Goal: Task Accomplishment & Management: Use online tool/utility

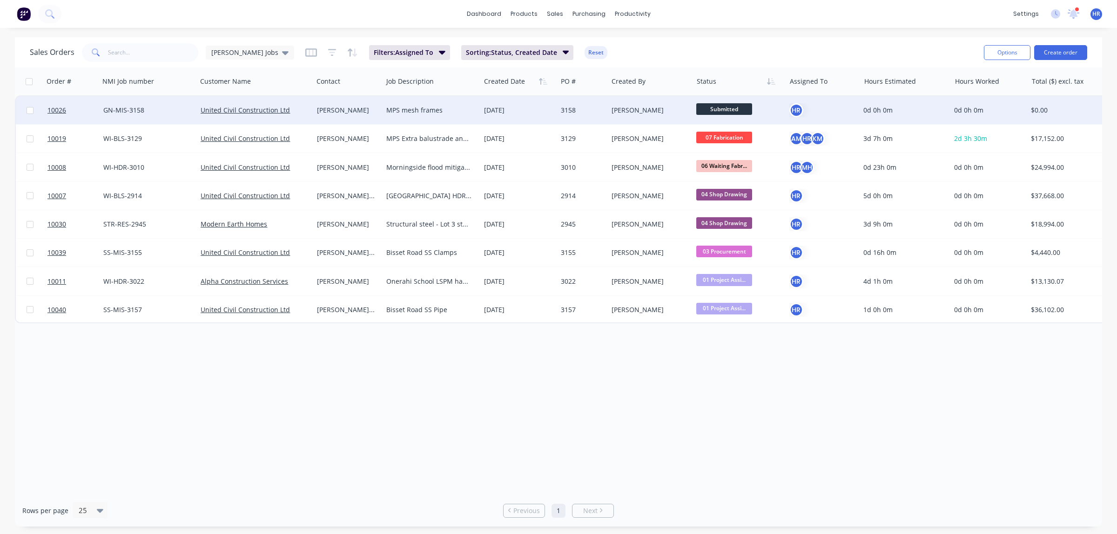
click at [419, 110] on div "MPS mesh frames" at bounding box center [429, 110] width 86 height 9
click at [121, 114] on div "GN-MIS-3158" at bounding box center [146, 110] width 86 height 9
click at [326, 110] on div "[PERSON_NAME]" at bounding box center [346, 110] width 59 height 9
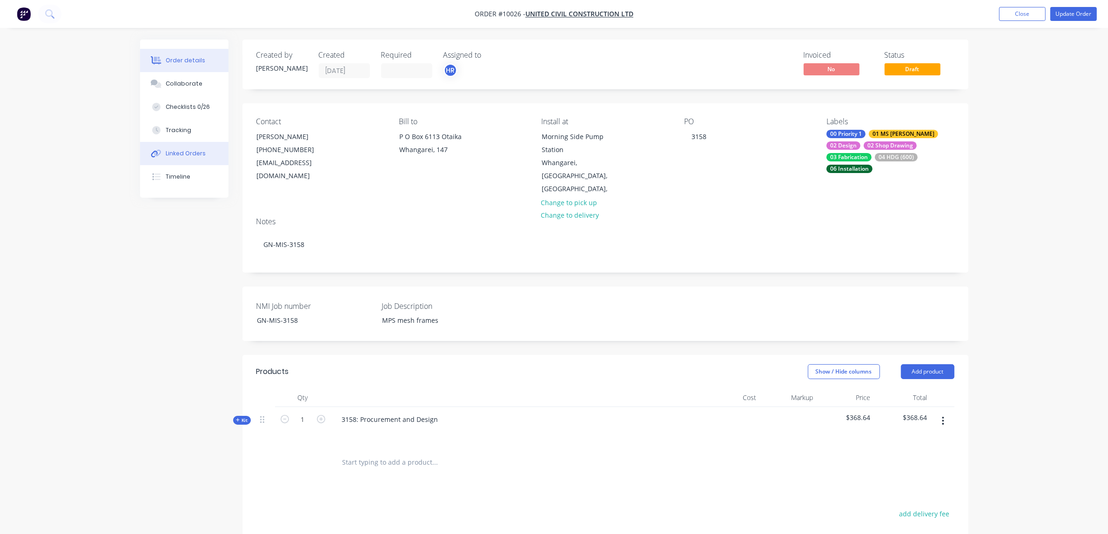
click at [189, 156] on div "Linked Orders" at bounding box center [186, 153] width 40 height 8
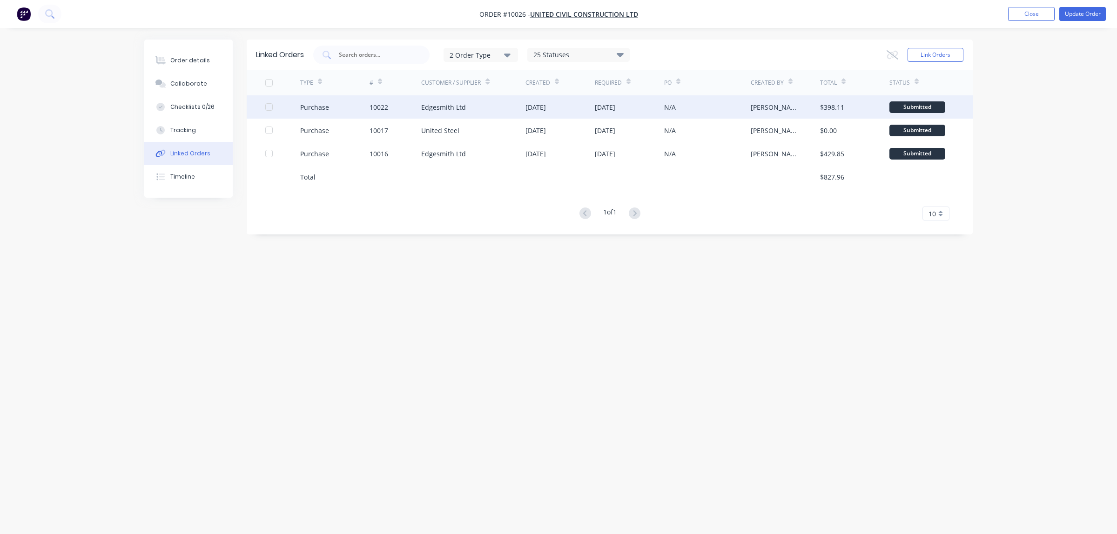
click at [457, 106] on div "Edgesmith Ltd" at bounding box center [443, 107] width 45 height 10
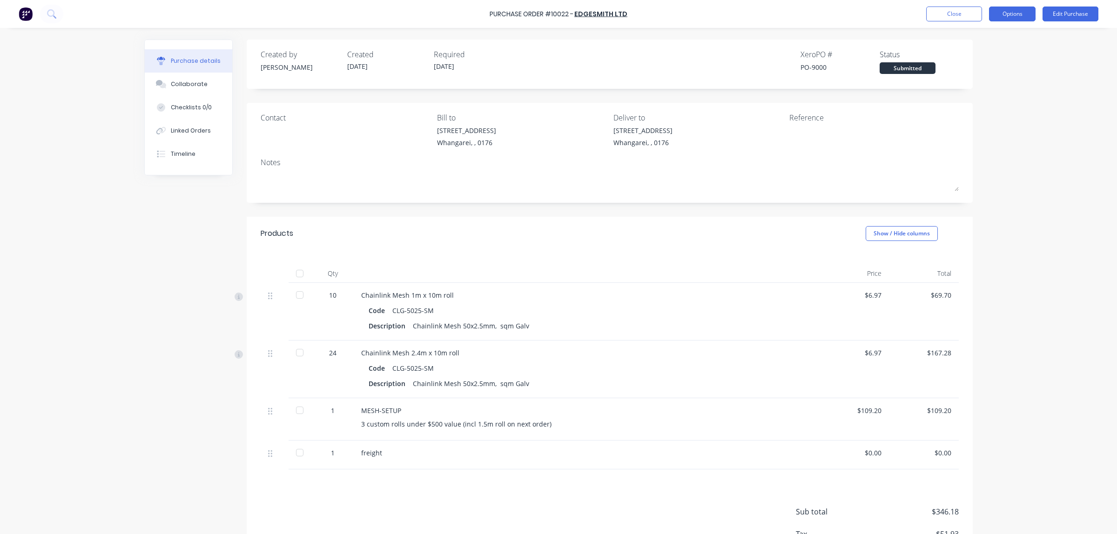
click at [1016, 15] on button "Options" at bounding box center [1012, 14] width 47 height 15
click at [985, 35] on div "Print / Email" at bounding box center [991, 37] width 72 height 13
click at [980, 56] on div "With pricing" at bounding box center [991, 56] width 72 height 13
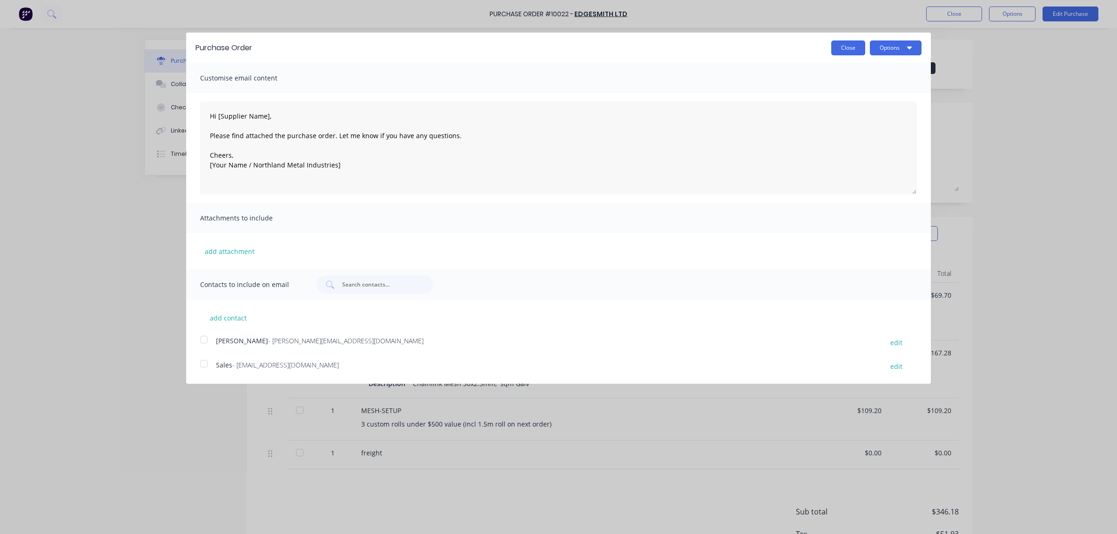
click at [841, 48] on button "Close" at bounding box center [848, 47] width 34 height 15
